Goal: Communication & Community: Ask a question

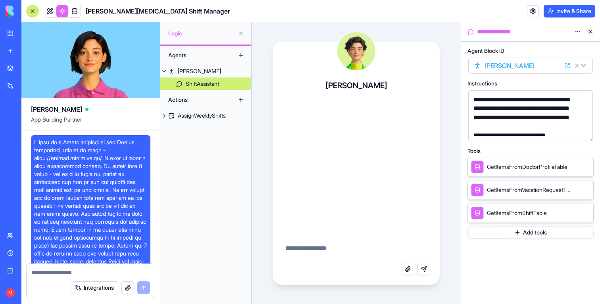
scroll to position [2071, 0]
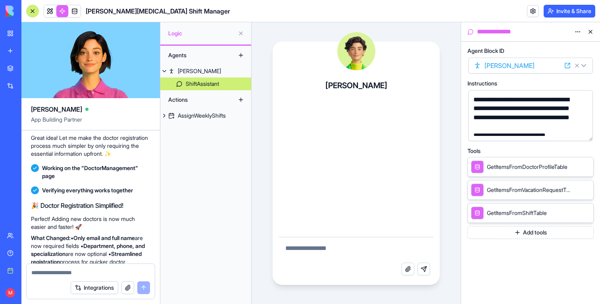
click at [51, 10] on link at bounding box center [50, 11] width 12 height 12
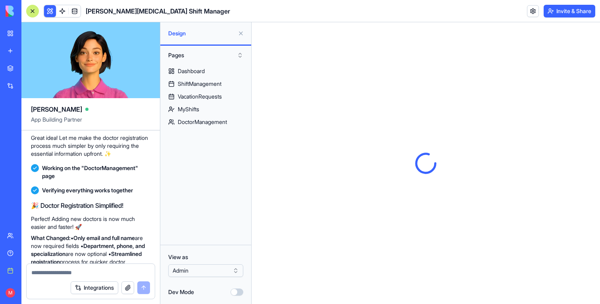
click at [243, 31] on button at bounding box center [241, 33] width 13 height 13
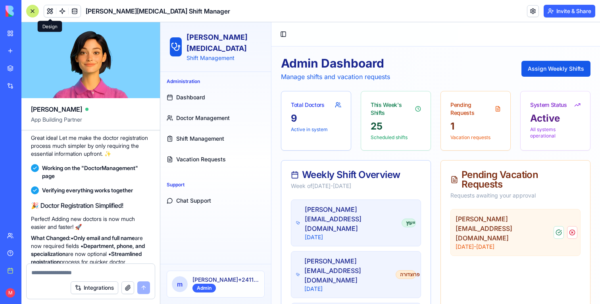
click at [205, 135] on span "Shift Management" at bounding box center [200, 139] width 48 height 8
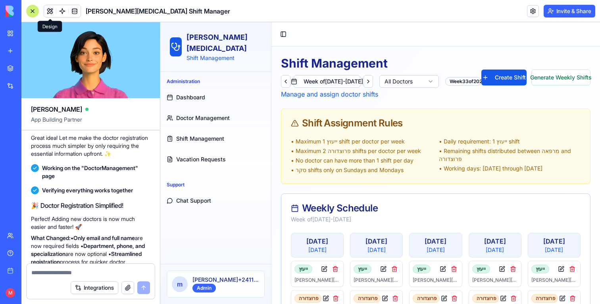
click at [92, 275] on textarea at bounding box center [90, 272] width 119 height 8
type textarea "**********"
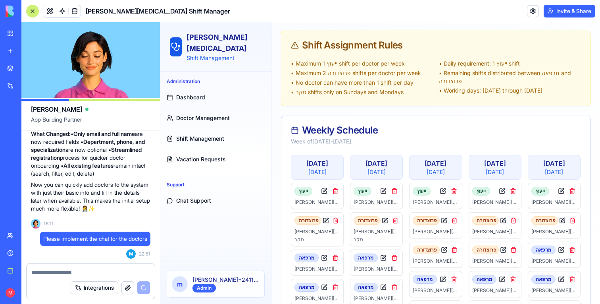
scroll to position [130, 0]
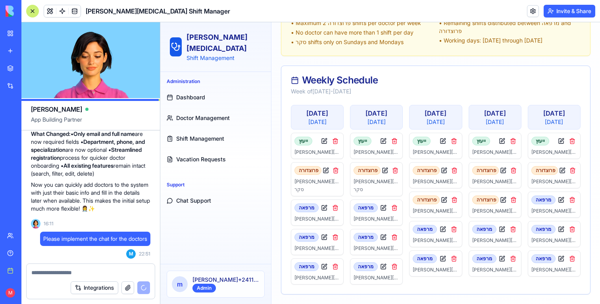
click at [35, 9] on div at bounding box center [32, 11] width 13 height 13
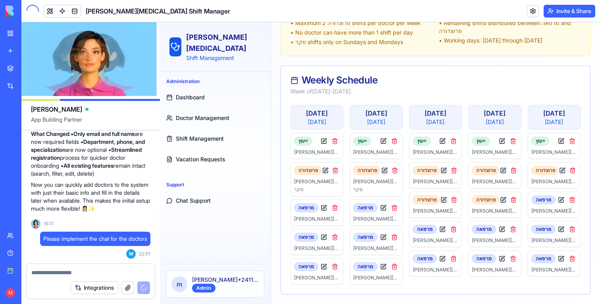
scroll to position [128, 0]
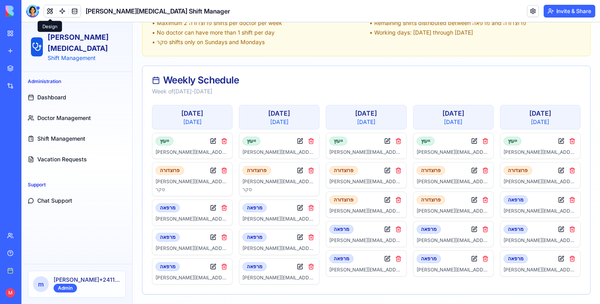
click at [72, 114] on span "Doctor Management" at bounding box center [64, 118] width 54 height 8
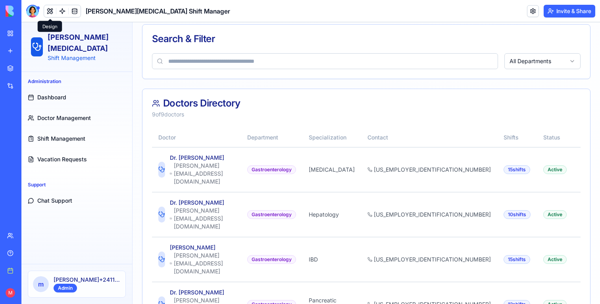
click at [70, 155] on span "Vacation Requests" at bounding box center [62, 159] width 50 height 8
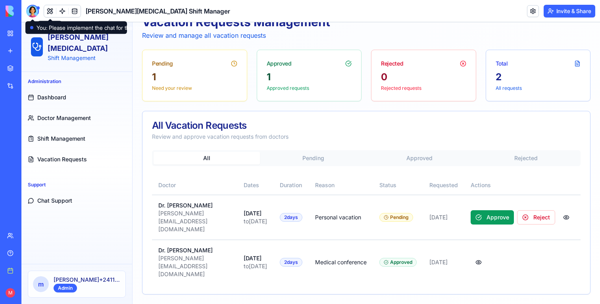
click at [35, 11] on div at bounding box center [32, 11] width 13 height 13
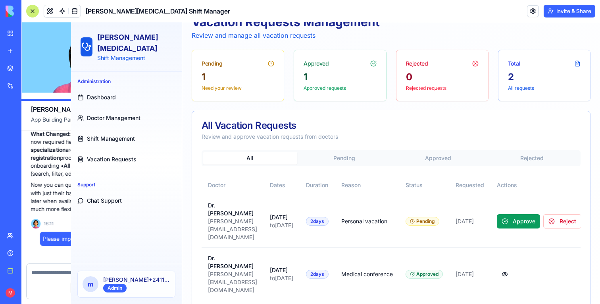
scroll to position [89, 0]
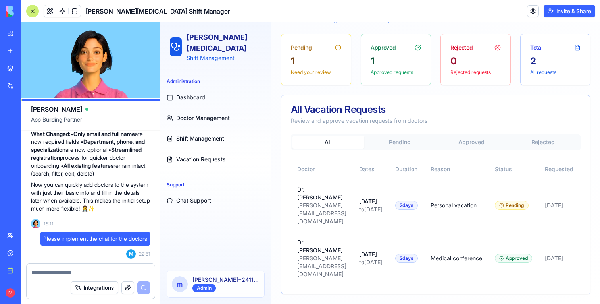
click at [35, 6] on div at bounding box center [32, 11] width 13 height 13
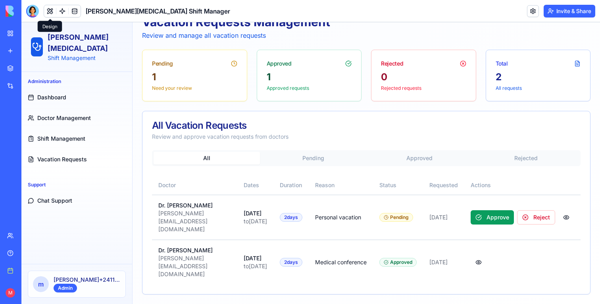
click at [45, 14] on button at bounding box center [50, 11] width 12 height 12
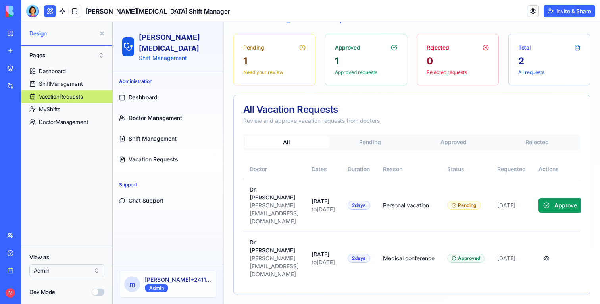
click at [48, 273] on html "BETA My workspace New app Marketplace Integrations Recent Sheba [MEDICAL_DATA] …" at bounding box center [300, 152] width 600 height 304
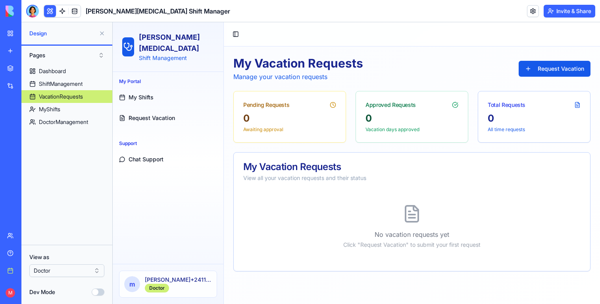
click at [145, 93] on span "My Shifts" at bounding box center [141, 97] width 25 height 8
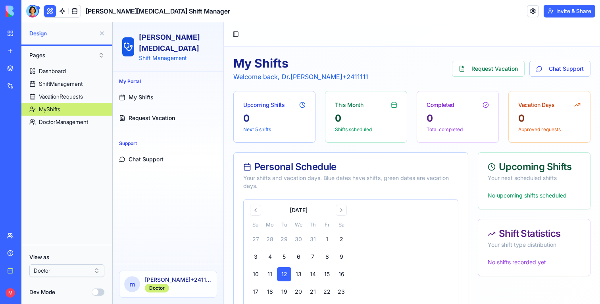
click at [160, 114] on span "Request Vacation" at bounding box center [152, 118] width 46 height 8
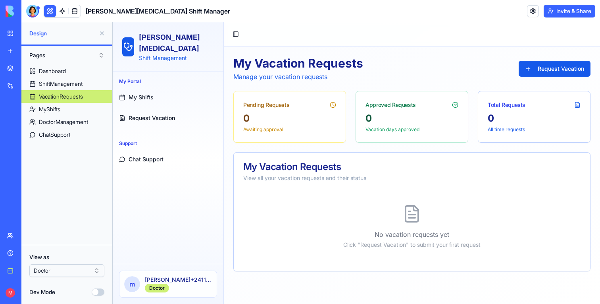
click at [144, 90] on link "My Shifts" at bounding box center [168, 97] width 104 height 19
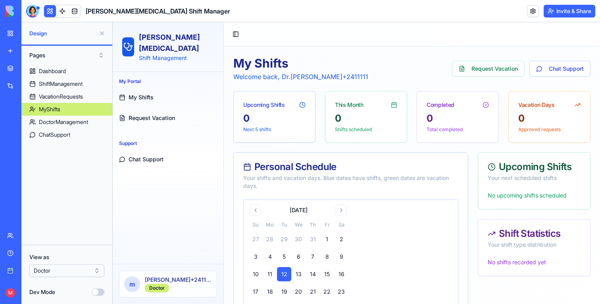
drag, startPoint x: 144, startPoint y: 101, endPoint x: 203, endPoint y: 306, distance: 212.9
click at [144, 108] on link "Request Vacation" at bounding box center [168, 117] width 104 height 19
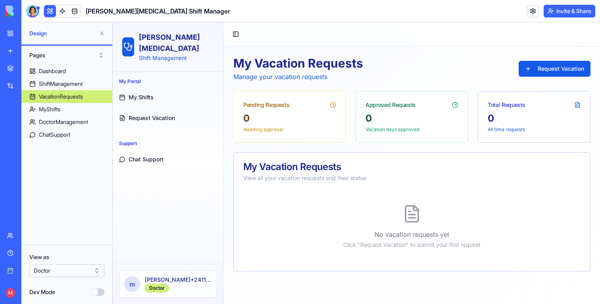
click at [73, 265] on html "BETA My workspace New app Marketplace Integrations Recent Sheba [MEDICAL_DATA] …" at bounding box center [300, 152] width 600 height 304
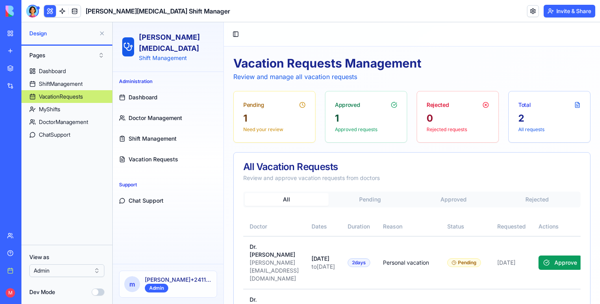
click at [144, 196] on span "Chat Support" at bounding box center [146, 200] width 35 height 8
click at [62, 10] on link at bounding box center [62, 11] width 12 height 12
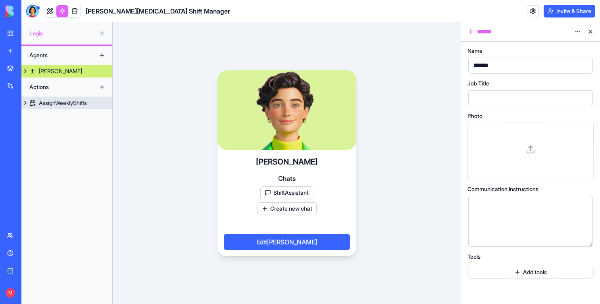
click at [77, 100] on div "AssignWeeklyShifts" at bounding box center [63, 103] width 48 height 8
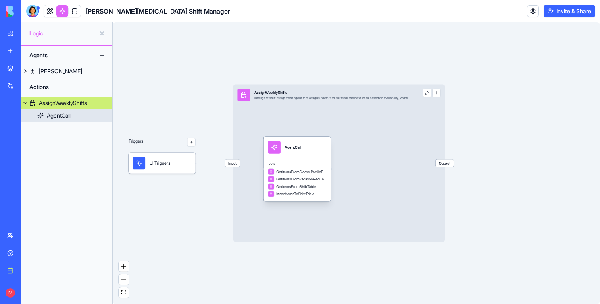
drag, startPoint x: 281, startPoint y: 158, endPoint x: 306, endPoint y: 158, distance: 25.8
click at [306, 158] on div "Tools GetItemsFromDoctorProfileTable GetItemsFromVacationRequestTable GetItemsF…" at bounding box center [297, 179] width 67 height 43
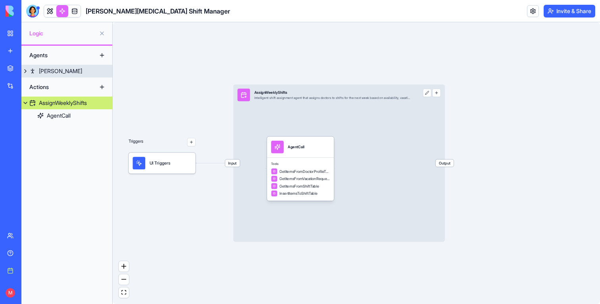
click at [48, 73] on div "[PERSON_NAME]" at bounding box center [60, 71] width 43 height 8
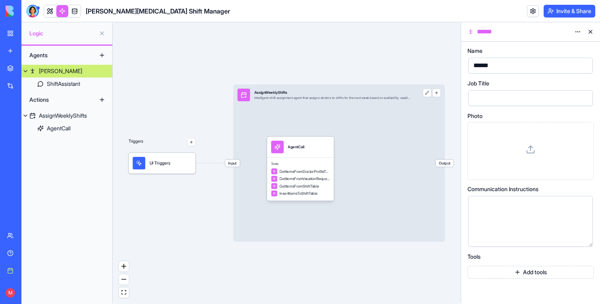
click at [54, 88] on link "ShiftAssistant" at bounding box center [66, 83] width 91 height 13
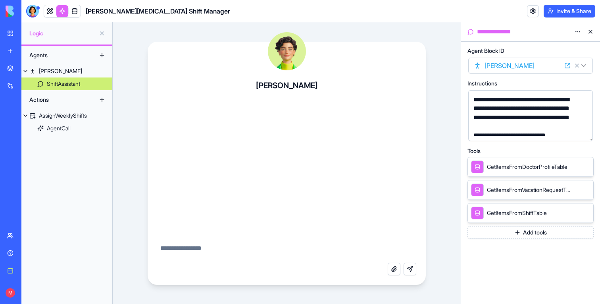
click at [585, 136] on button "button" at bounding box center [585, 133] width 13 height 13
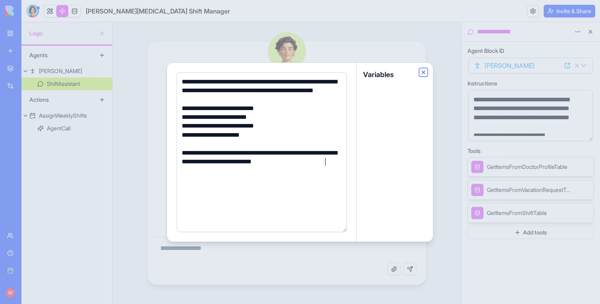
click at [423, 71] on button "Close" at bounding box center [423, 72] width 6 height 6
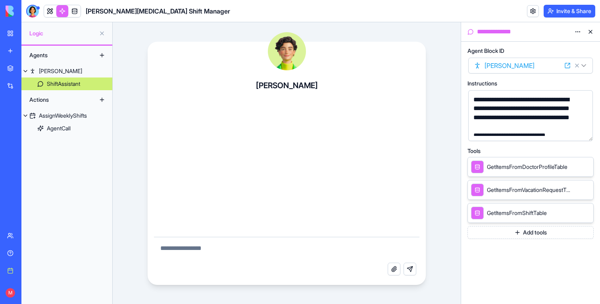
click at [535, 233] on button "Add tools" at bounding box center [531, 232] width 126 height 13
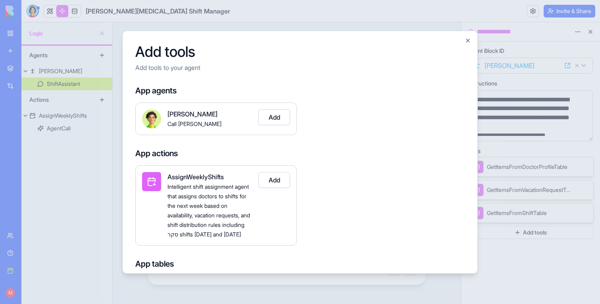
click at [539, 258] on div at bounding box center [300, 152] width 600 height 304
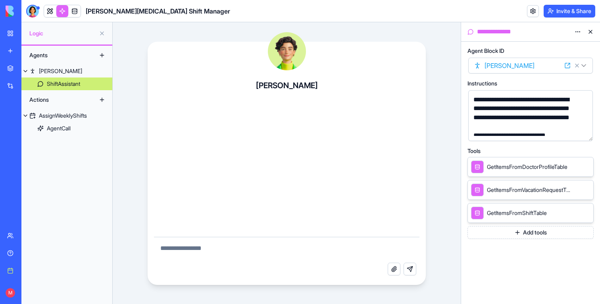
click at [262, 253] on textarea at bounding box center [287, 249] width 266 height 25
type textarea "**********"
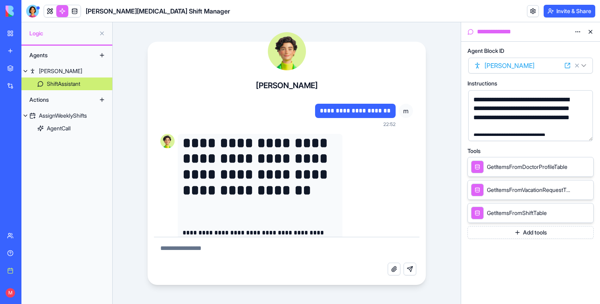
click at [42, 13] on div "[PERSON_NAME][MEDICAL_DATA] Shift Manager" at bounding box center [128, 11] width 204 height 13
click at [35, 12] on div at bounding box center [32, 11] width 13 height 13
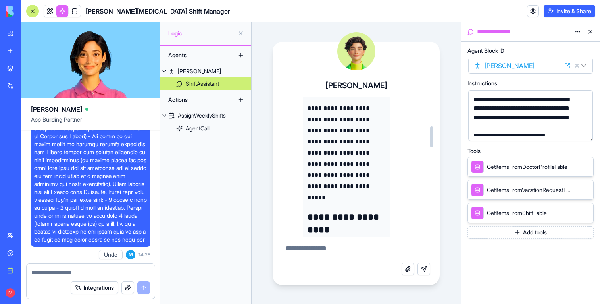
scroll to position [190, 0]
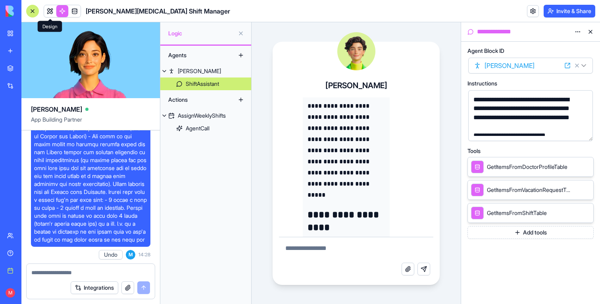
click at [52, 19] on header "[PERSON_NAME][MEDICAL_DATA] Shift Manager Invite & Share" at bounding box center [310, 11] width 579 height 22
click at [52, 10] on link at bounding box center [50, 11] width 12 height 12
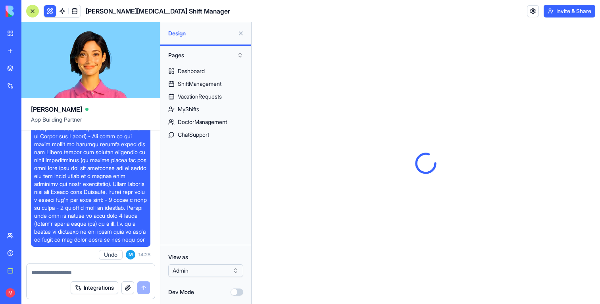
click at [33, 11] on div at bounding box center [32, 11] width 13 height 13
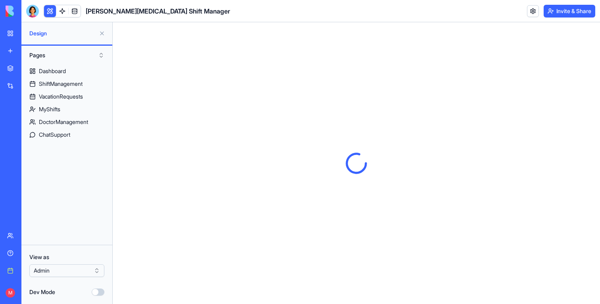
click at [107, 35] on button at bounding box center [102, 33] width 13 height 13
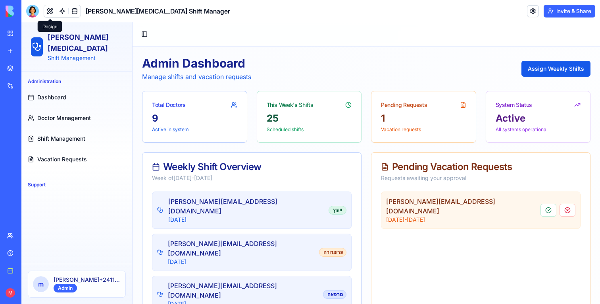
click at [35, 189] on div "Administration Dashboard Doctor Management Shift Management Vacation Requests S…" at bounding box center [76, 168] width 111 height 192
click at [32, 14] on div at bounding box center [32, 11] width 13 height 13
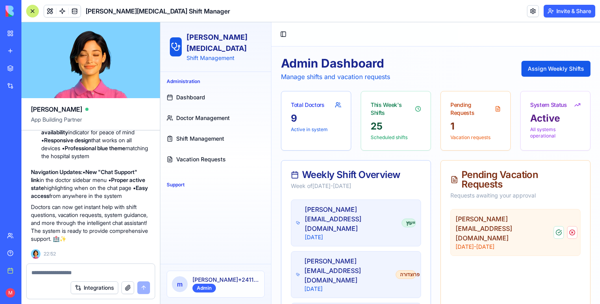
click at [32, 13] on div at bounding box center [32, 11] width 13 height 13
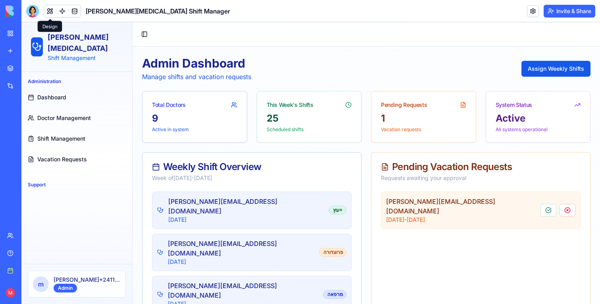
click at [46, 13] on button at bounding box center [50, 11] width 12 height 12
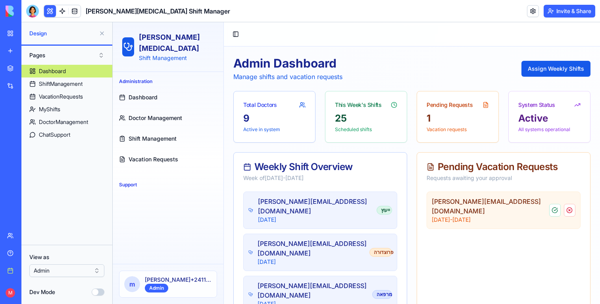
click at [59, 270] on html "BETA My workspace New app Marketplace Integrations Recent Sheba [MEDICAL_DATA] …" at bounding box center [300, 152] width 600 height 304
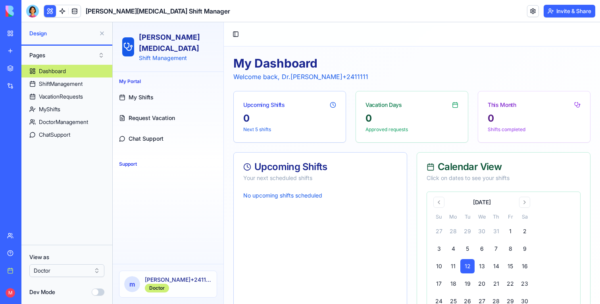
click at [142, 158] on div "Support" at bounding box center [168, 164] width 104 height 13
click at [142, 133] on link "Chat Support" at bounding box center [168, 138] width 104 height 19
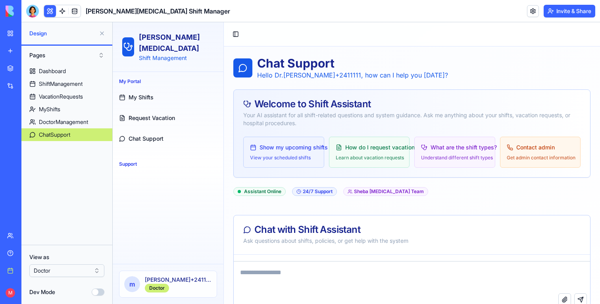
click at [50, 12] on button at bounding box center [50, 11] width 12 height 12
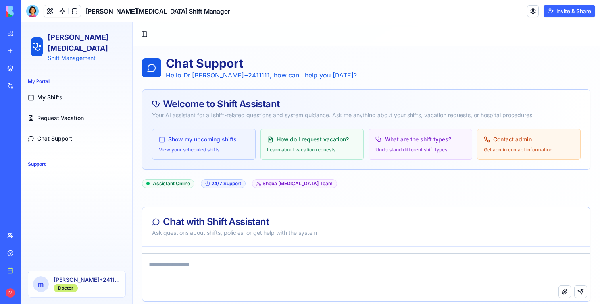
scroll to position [46, 0]
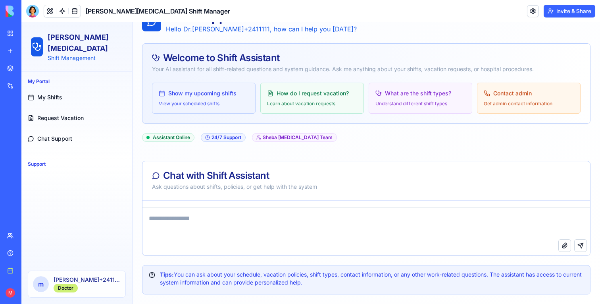
click at [200, 225] on textarea at bounding box center [366, 223] width 448 height 32
type textarea "*"
type textarea "**********"
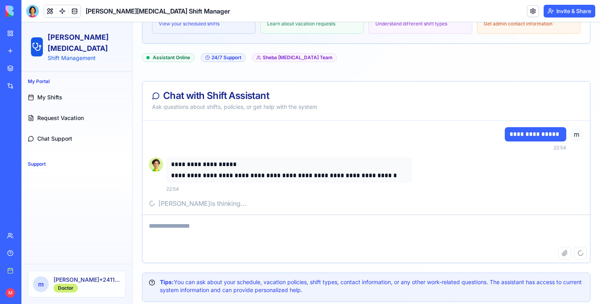
scroll to position [133, 0]
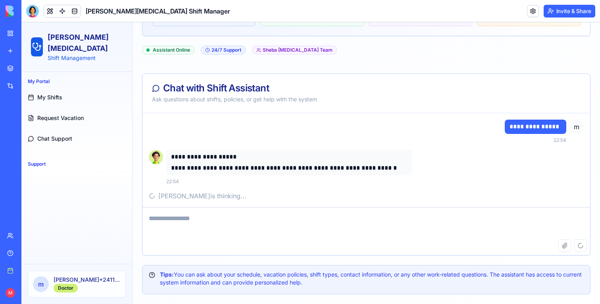
click at [199, 219] on textarea at bounding box center [366, 223] width 448 height 32
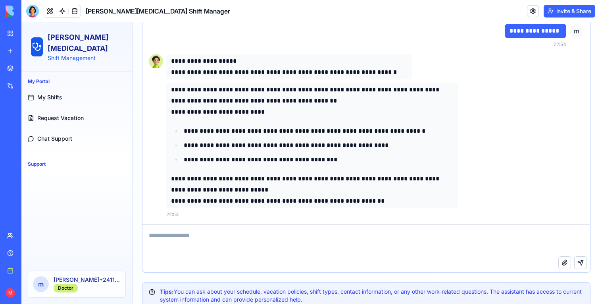
scroll to position [236, 0]
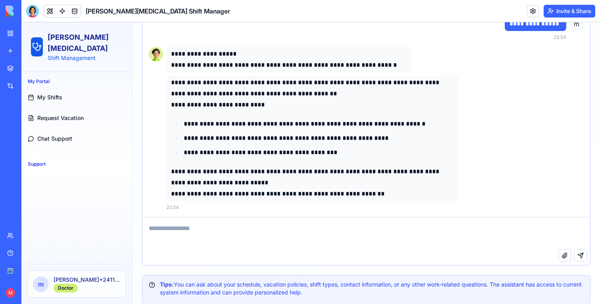
click at [218, 227] on textarea at bounding box center [366, 233] width 448 height 32
type textarea "**********"
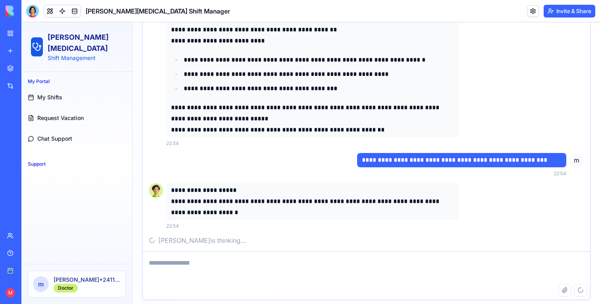
scroll to position [310, 0]
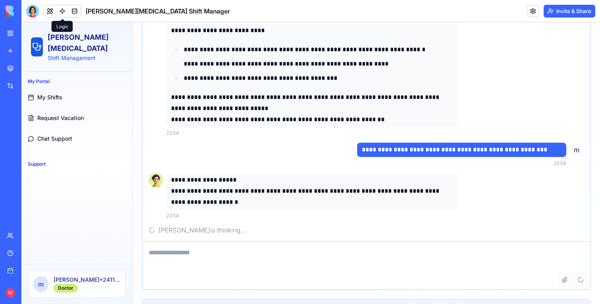
click at [62, 15] on link at bounding box center [62, 11] width 12 height 12
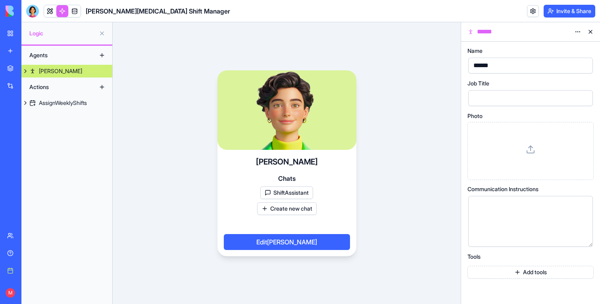
click at [24, 71] on button at bounding box center [25, 71] width 8 height 13
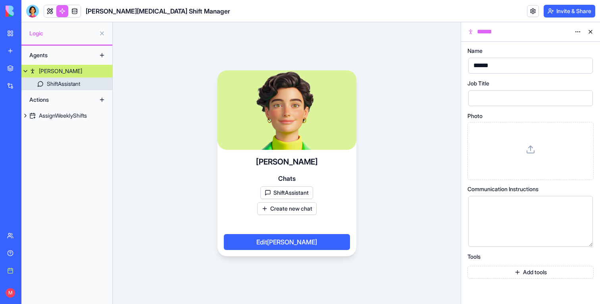
click at [49, 84] on div "ShiftAssistant" at bounding box center [63, 84] width 33 height 8
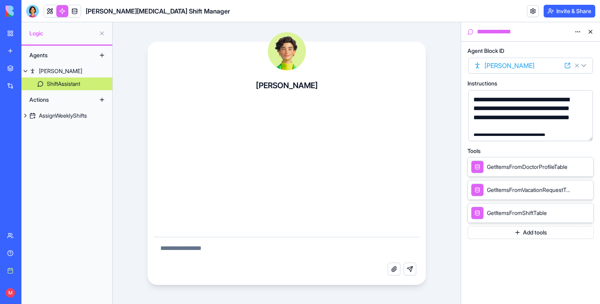
click at [543, 234] on button "Add tools" at bounding box center [531, 232] width 126 height 13
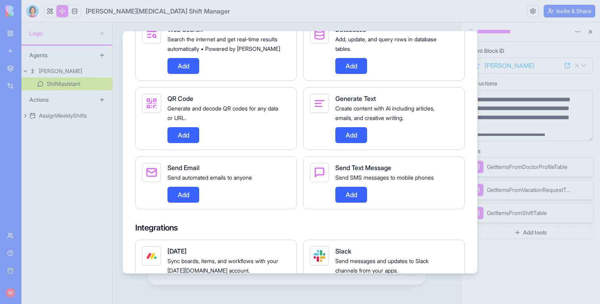
scroll to position [610, 0]
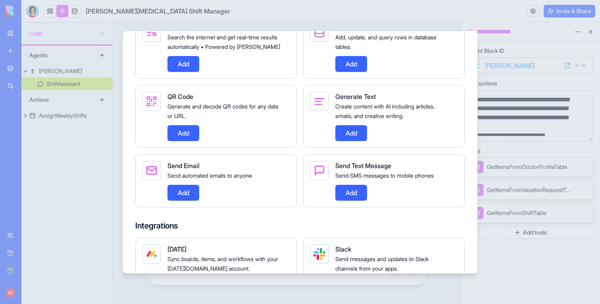
click at [358, 200] on button "Add" at bounding box center [351, 193] width 32 height 16
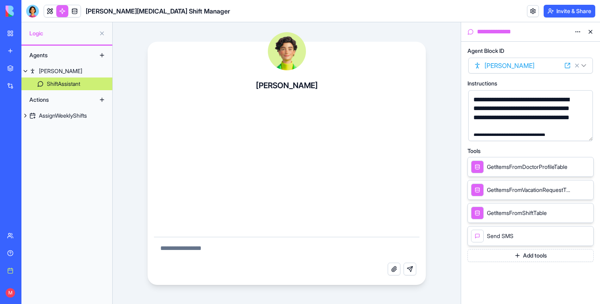
click at [51, 18] on header "[PERSON_NAME][MEDICAL_DATA] Shift Manager Invite & Share" at bounding box center [310, 11] width 579 height 22
click at [49, 14] on link at bounding box center [50, 11] width 12 height 12
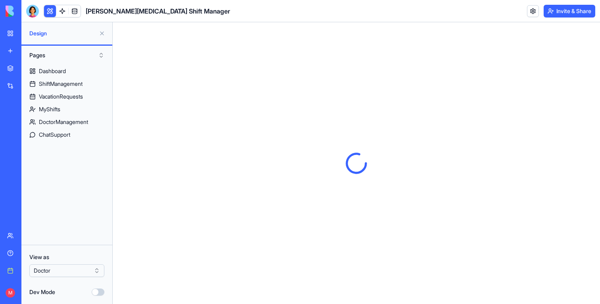
click at [101, 33] on button at bounding box center [102, 33] width 13 height 13
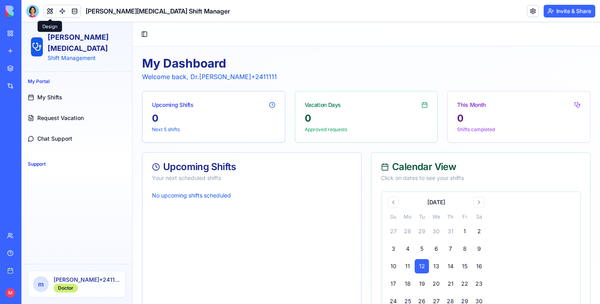
click at [58, 135] on span "Chat Support" at bounding box center [54, 139] width 35 height 8
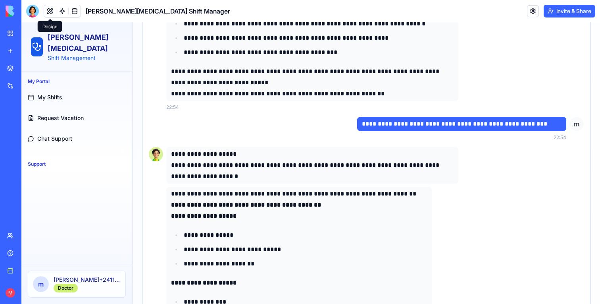
scroll to position [318, 0]
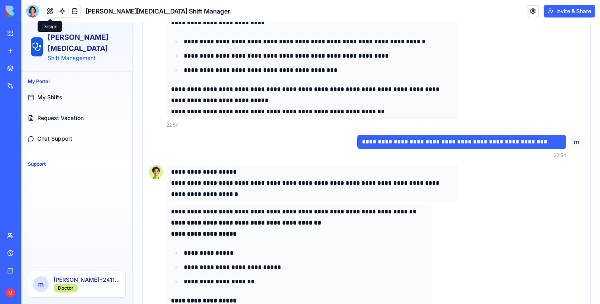
click at [443, 142] on p "**********" at bounding box center [462, 141] width 200 height 11
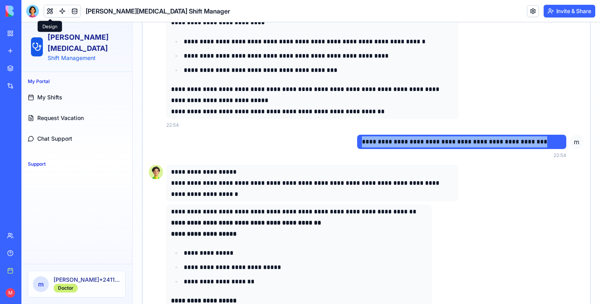
click at [443, 142] on p "**********" at bounding box center [462, 141] width 200 height 11
copy p "**********"
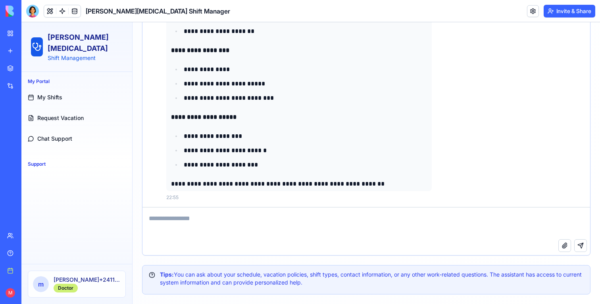
click at [364, 215] on textarea at bounding box center [366, 223] width 448 height 32
paste textarea "**********"
click at [327, 219] on textarea "**********" at bounding box center [366, 223] width 448 height 32
click at [326, 219] on textarea "**********" at bounding box center [366, 223] width 448 height 32
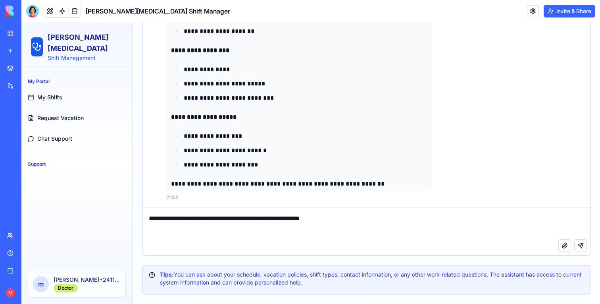
click at [360, 218] on textarea "**********" at bounding box center [366, 223] width 448 height 32
type textarea "**********"
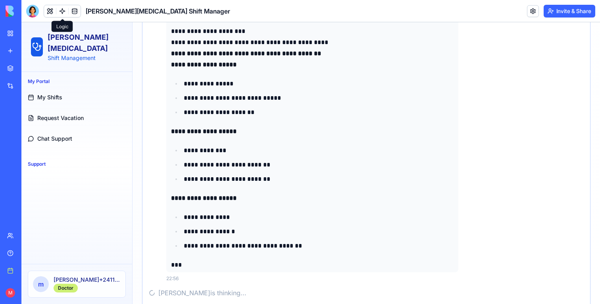
scroll to position [1138, 0]
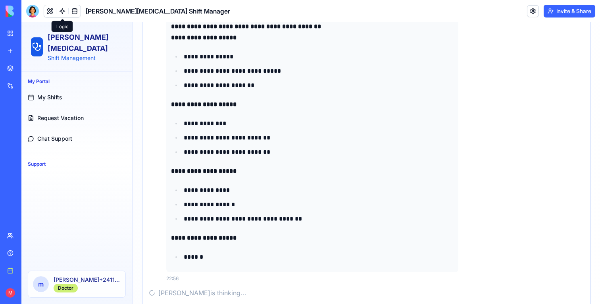
click at [61, 13] on link at bounding box center [62, 11] width 12 height 12
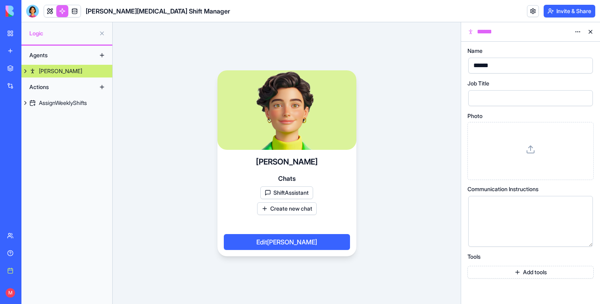
click at [44, 67] on div "[PERSON_NAME]" at bounding box center [60, 71] width 43 height 8
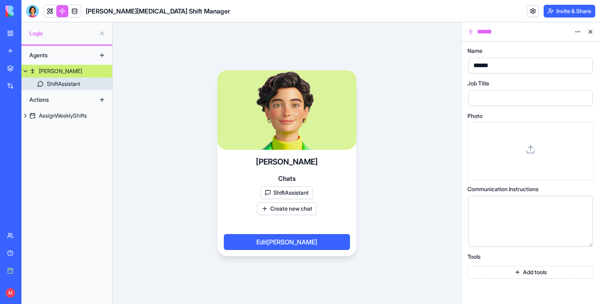
click at [47, 80] on div "ShiftAssistant" at bounding box center [63, 84] width 33 height 8
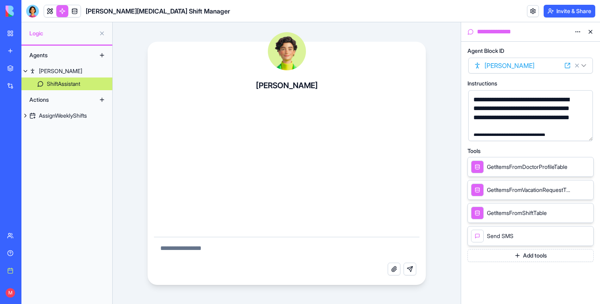
click at [525, 256] on button "Add tools" at bounding box center [531, 255] width 126 height 13
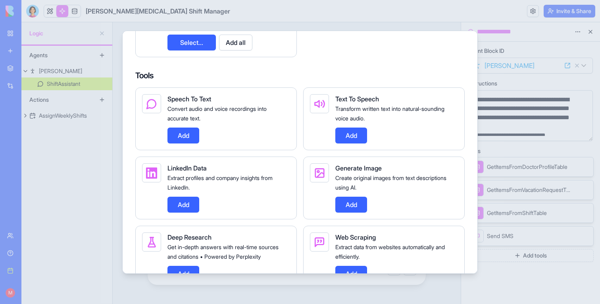
scroll to position [632, 0]
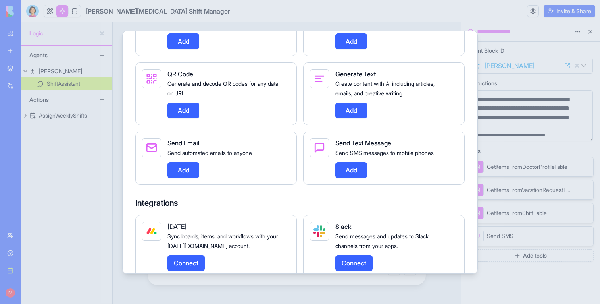
click at [181, 178] on button "Add" at bounding box center [183, 170] width 32 height 16
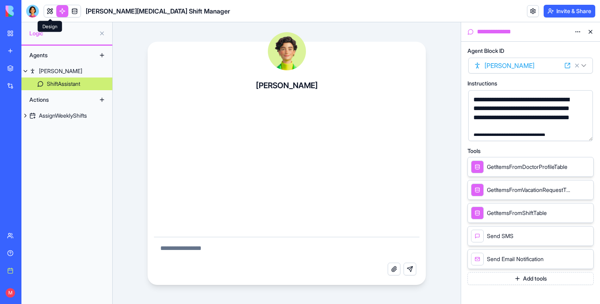
click at [49, 5] on link at bounding box center [50, 11] width 12 height 12
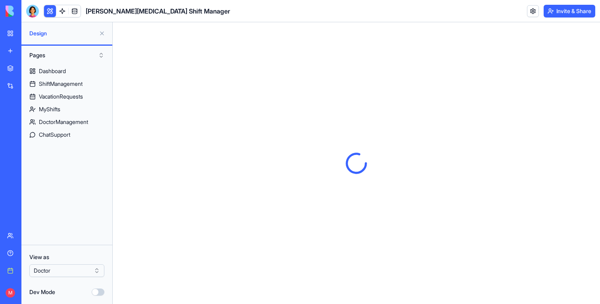
click at [102, 31] on button at bounding box center [102, 33] width 13 height 13
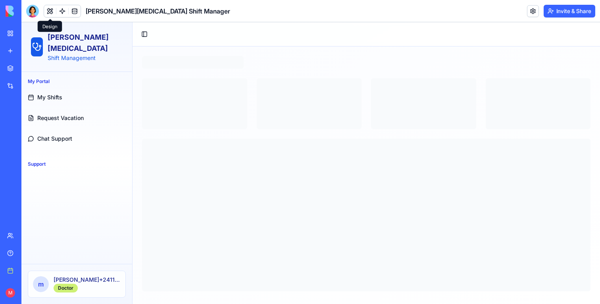
click at [58, 135] on span "Chat Support" at bounding box center [54, 139] width 35 height 8
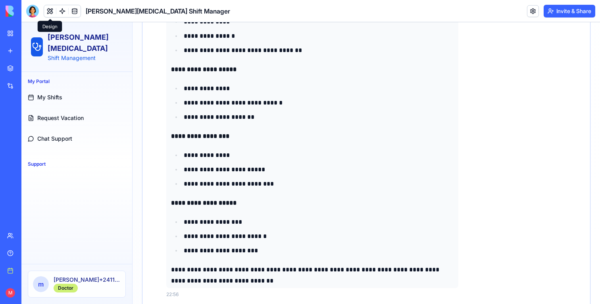
scroll to position [1403, 0]
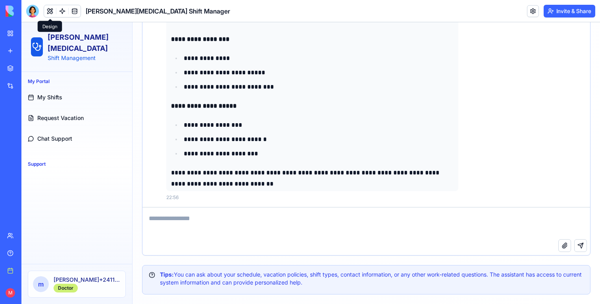
click at [228, 225] on textarea at bounding box center [366, 223] width 448 height 32
type textarea "*"
type textarea "**********"
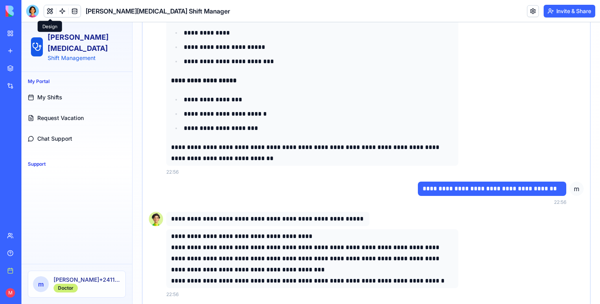
scroll to position [1526, 0]
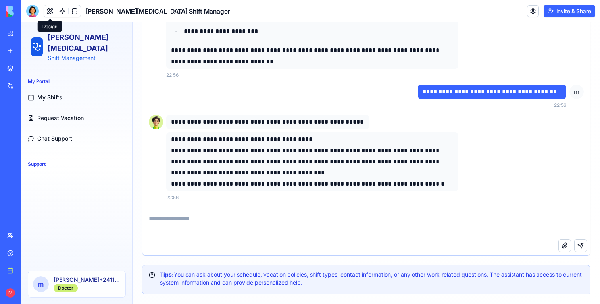
click at [261, 230] on textarea at bounding box center [366, 223] width 448 height 32
type textarea "*"
drag, startPoint x: 204, startPoint y: 218, endPoint x: 235, endPoint y: 218, distance: 30.6
click at [235, 218] on textarea "**********" at bounding box center [366, 223] width 448 height 32
type textarea "**********"
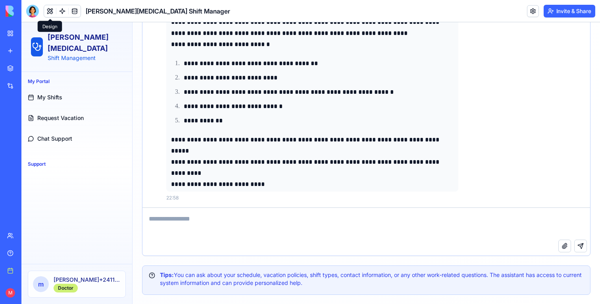
scroll to position [1781, 0]
type textarea "**********"
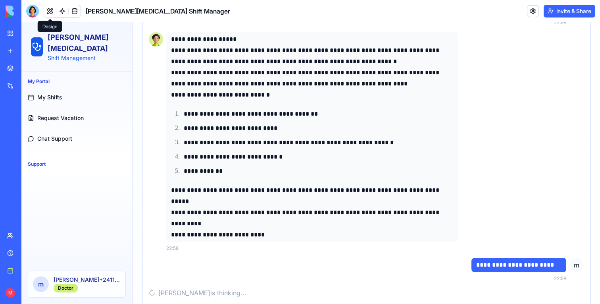
scroll to position [1827, 0]
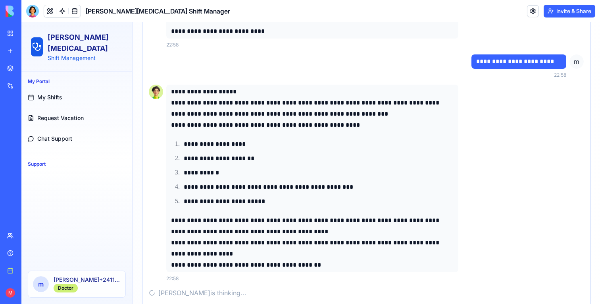
click at [54, 7] on button at bounding box center [50, 11] width 12 height 12
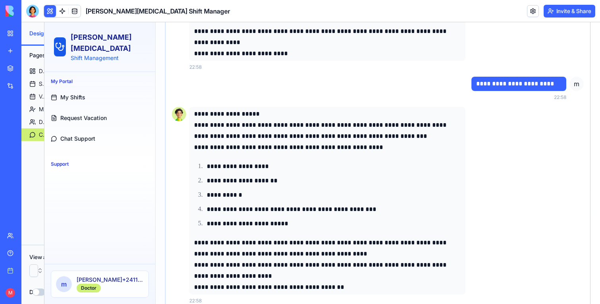
scroll to position [2015, 0]
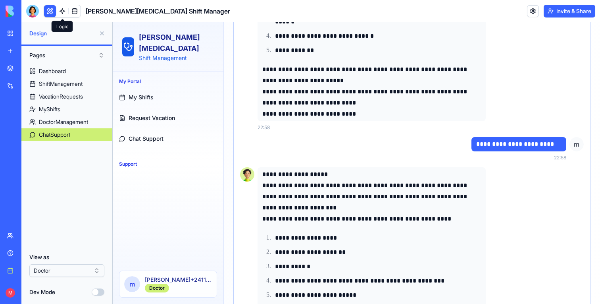
click at [58, 9] on link at bounding box center [62, 11] width 12 height 12
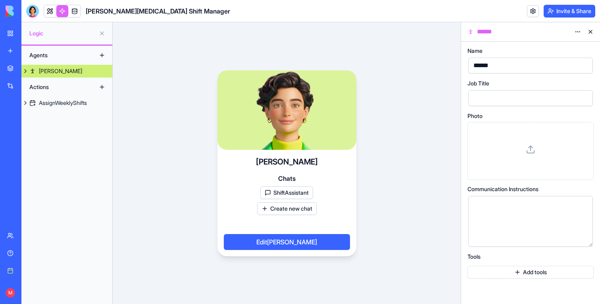
click at [60, 69] on link "[PERSON_NAME]" at bounding box center [66, 71] width 91 height 13
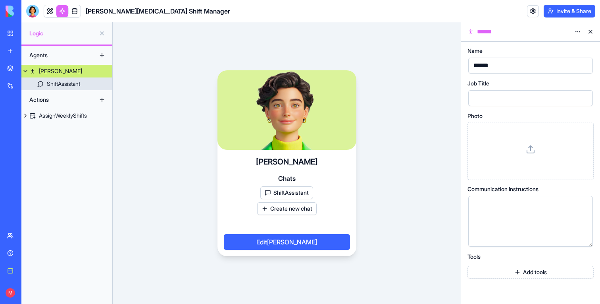
click at [54, 83] on div "ShiftAssistant" at bounding box center [63, 84] width 33 height 8
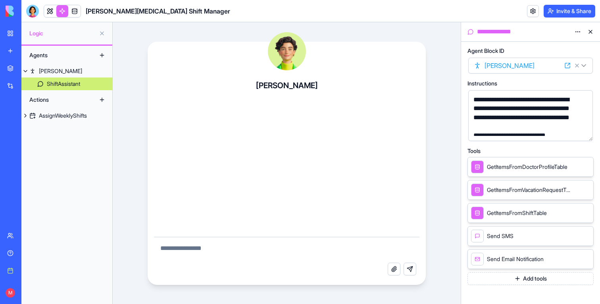
click at [47, 13] on link at bounding box center [50, 11] width 12 height 12
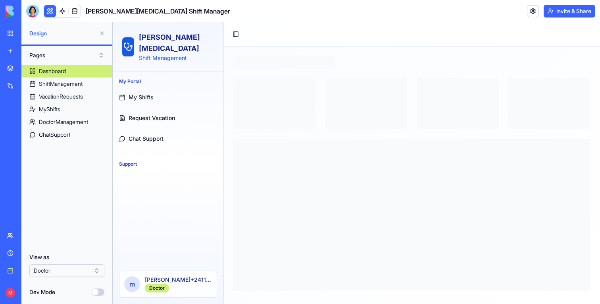
click at [102, 35] on button at bounding box center [102, 33] width 13 height 13
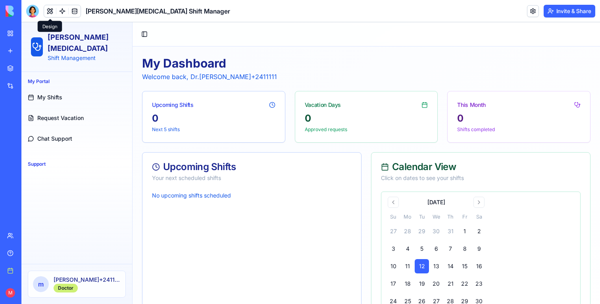
click at [68, 88] on link "My Shifts" at bounding box center [77, 97] width 104 height 19
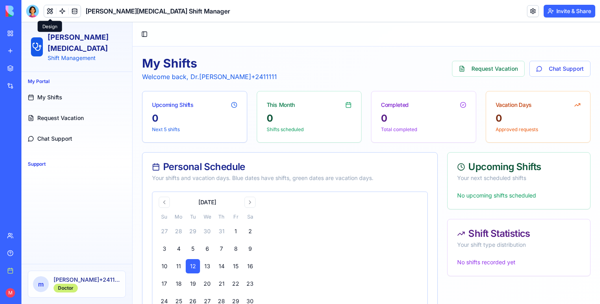
click at [52, 114] on span "Request Vacation" at bounding box center [60, 118] width 46 height 8
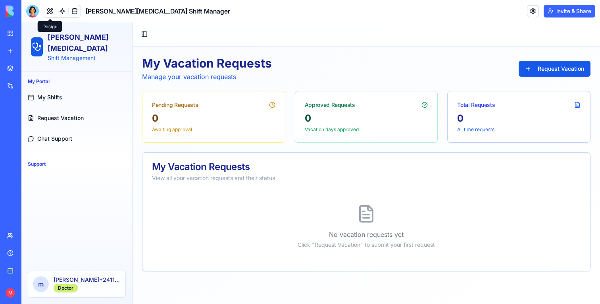
click at [54, 93] on span "My Shifts" at bounding box center [49, 97] width 25 height 8
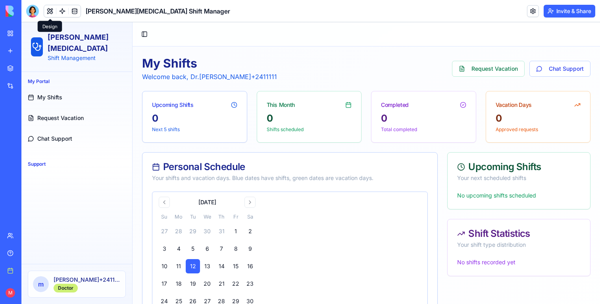
click at [50, 114] on span "Request Vacation" at bounding box center [60, 118] width 46 height 8
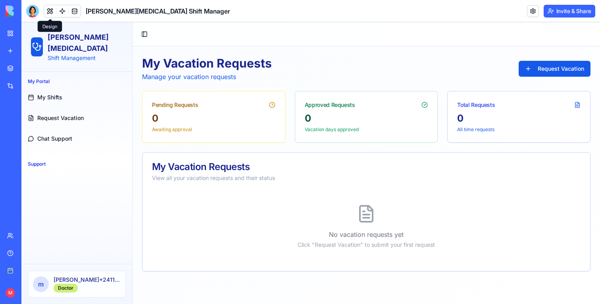
click at [53, 135] on span "Chat Support" at bounding box center [54, 139] width 35 height 8
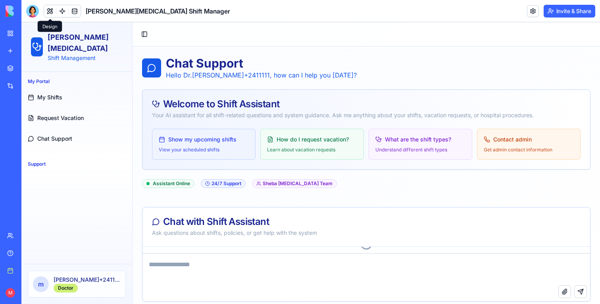
scroll to position [1918, 0]
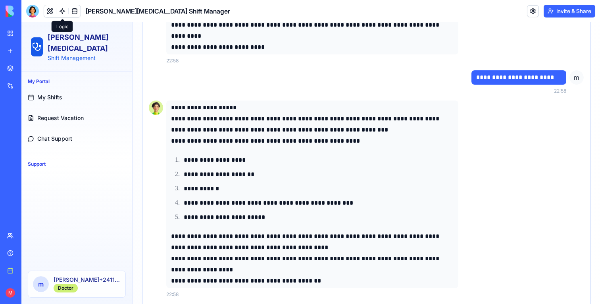
click at [60, 9] on link at bounding box center [62, 11] width 12 height 12
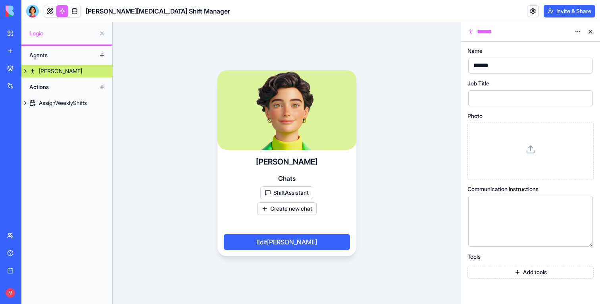
click at [33, 66] on link "[PERSON_NAME]" at bounding box center [66, 71] width 91 height 13
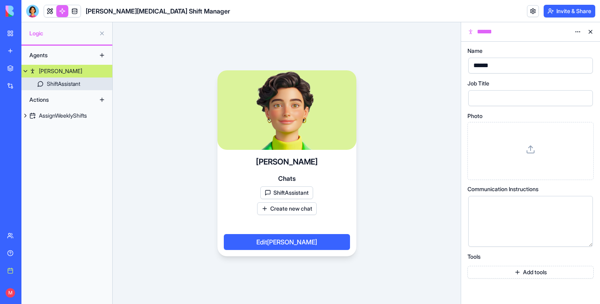
click at [69, 85] on div "ShiftAssistant" at bounding box center [63, 84] width 33 height 8
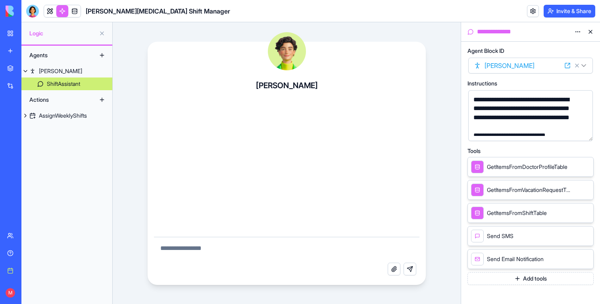
click at [522, 282] on button "Add tools" at bounding box center [531, 278] width 126 height 13
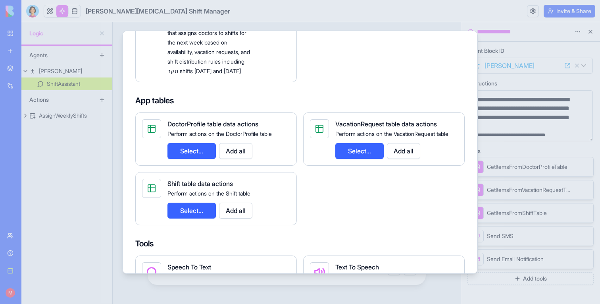
scroll to position [163, 0]
click at [362, 157] on button "Select..." at bounding box center [359, 151] width 48 height 16
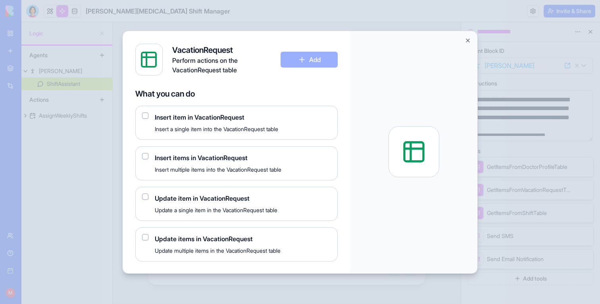
click at [148, 155] on button "button" at bounding box center [145, 156] width 6 height 6
click at [321, 61] on button "Add" at bounding box center [309, 60] width 57 height 16
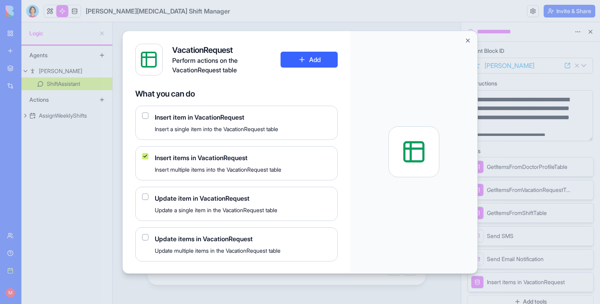
scroll to position [4, 0]
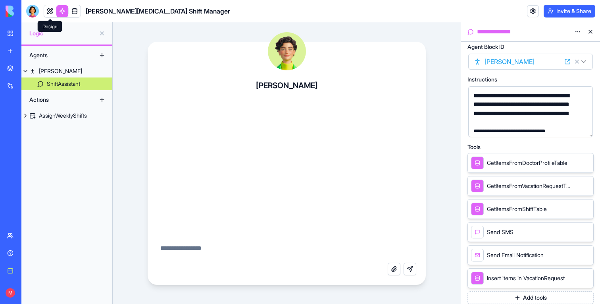
click at [48, 12] on link at bounding box center [50, 11] width 12 height 12
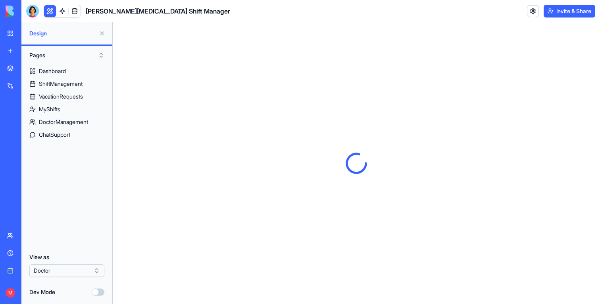
click at [102, 34] on button at bounding box center [102, 33] width 13 height 13
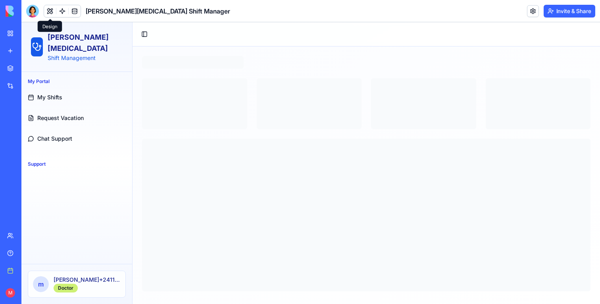
click at [49, 93] on span "My Shifts" at bounding box center [49, 97] width 25 height 8
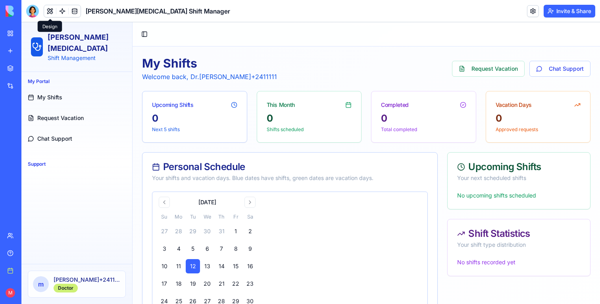
click at [73, 129] on link "Chat Support" at bounding box center [77, 138] width 104 height 19
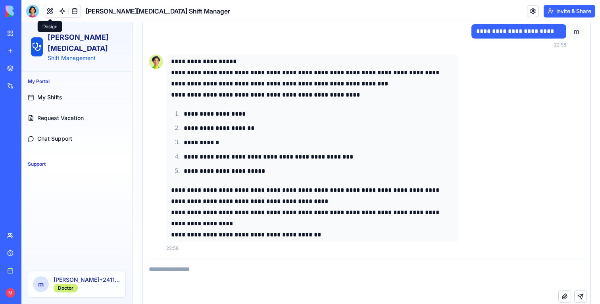
scroll to position [2015, 0]
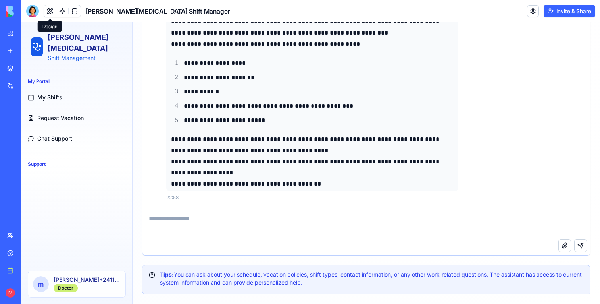
click at [252, 221] on textarea at bounding box center [366, 223] width 448 height 32
click at [475, 208] on textarea at bounding box center [366, 223] width 448 height 32
